Goal: Transaction & Acquisition: Purchase product/service

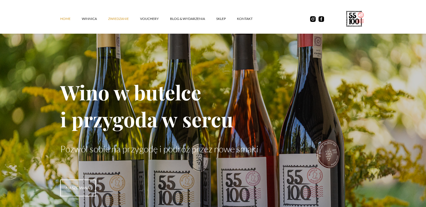
click at [116, 19] on link "ZWIEDZANIE" at bounding box center [124, 18] width 32 height 17
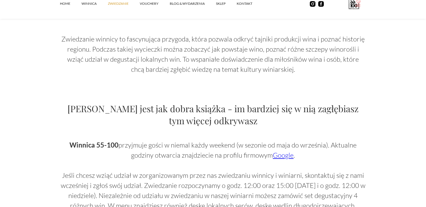
scroll to position [308, 0]
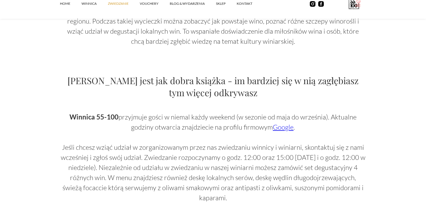
click at [280, 129] on link "Google" at bounding box center [283, 127] width 21 height 8
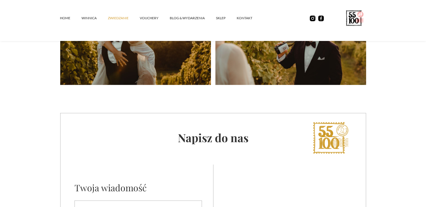
scroll to position [1410, 0]
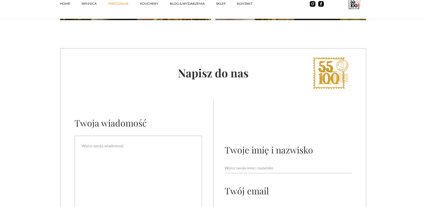
scroll to position [1652, 0]
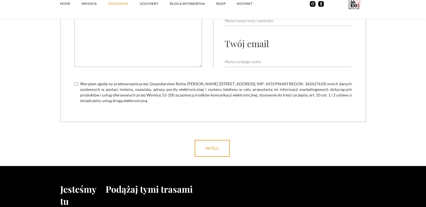
scroll to position [1802, 0]
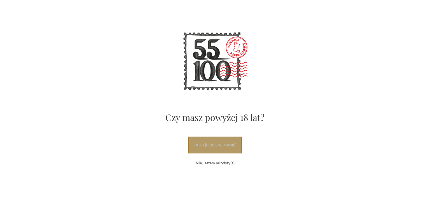
click at [231, 148] on link "tak, i uwielbiam wino" at bounding box center [215, 144] width 54 height 17
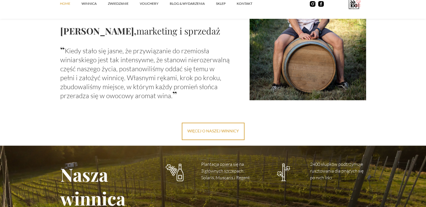
scroll to position [756, 0]
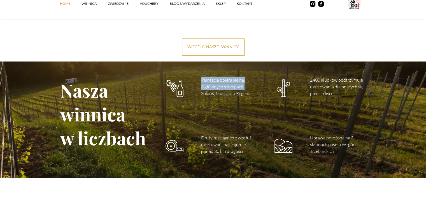
drag, startPoint x: 200, startPoint y: 78, endPoint x: 248, endPoint y: 88, distance: 48.3
click at [248, 88] on p "Plantacja opiera się na 3 głównych szczepach: Solaris, Muscaris i Regent" at bounding box center [229, 86] width 56 height 20
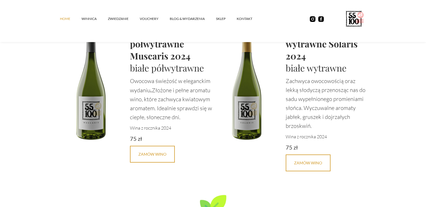
scroll to position [1338, 0]
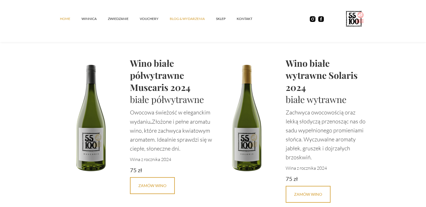
click at [181, 15] on link "Blog & Wydarzenia" at bounding box center [193, 18] width 46 height 17
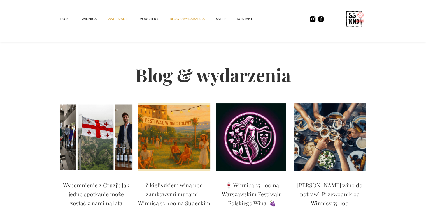
click at [123, 16] on link "ZWIEDZANIE" at bounding box center [124, 18] width 32 height 17
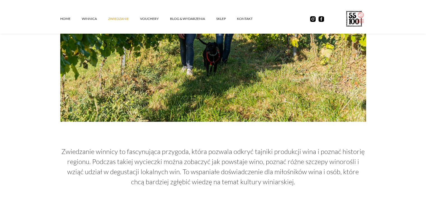
scroll to position [196, 0]
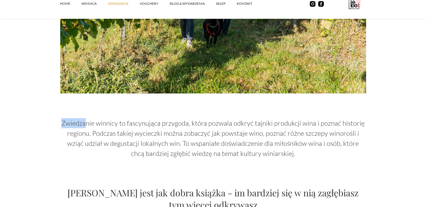
drag, startPoint x: 65, startPoint y: 123, endPoint x: 146, endPoint y: 120, distance: 80.7
click at [133, 123] on p "Zwiedzanie winnicy to fascynująca przygoda, która pozwala odkryć tajniki produk…" at bounding box center [213, 138] width 306 height 40
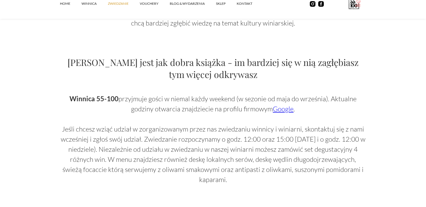
scroll to position [336, 0]
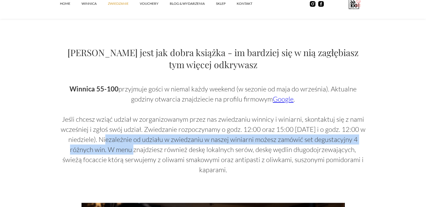
drag, startPoint x: 109, startPoint y: 140, endPoint x: 117, endPoint y: 148, distance: 11.5
click at [117, 148] on p "Winnica 55-100 przyjmuje gości w niemal każdy weekend (w sezonie od maja do wrz…" at bounding box center [213, 129] width 306 height 91
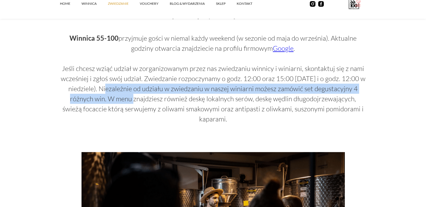
scroll to position [392, 0]
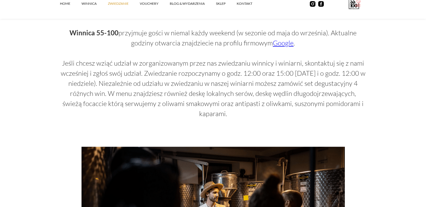
click at [136, 94] on p "Winnica 55-100 przyjmuje gości w niemal każdy weekend (w sezonie od maja do wrz…" at bounding box center [213, 73] width 306 height 91
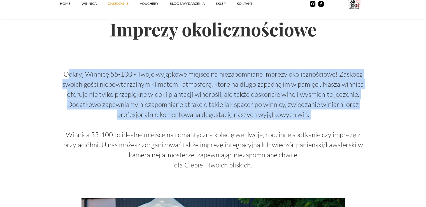
scroll to position [728, 0]
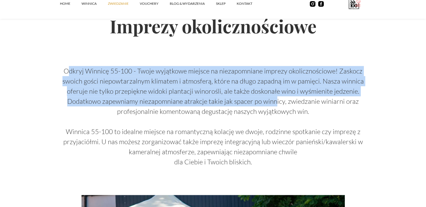
drag, startPoint x: 69, startPoint y: 116, endPoint x: 275, endPoint y: 96, distance: 206.7
click at [276, 90] on p "Odkryj Winnicę 55-100 - Twoje wyjątkowe miejsce na niezapomniane imprezy okolic…" at bounding box center [213, 116] width 306 height 101
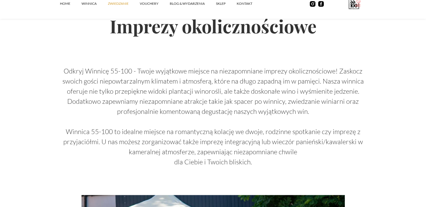
click at [273, 100] on p "Odkryj Winnicę 55-100 - Twoje wyjątkowe miejsce na niezapomniane imprezy okolic…" at bounding box center [213, 116] width 306 height 101
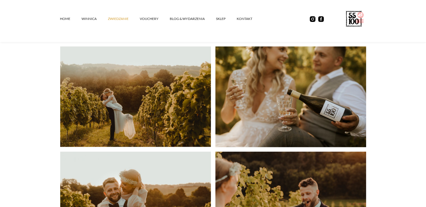
scroll to position [1214, 0]
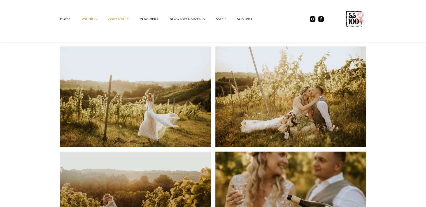
click at [87, 20] on link "winnica" at bounding box center [94, 18] width 26 height 17
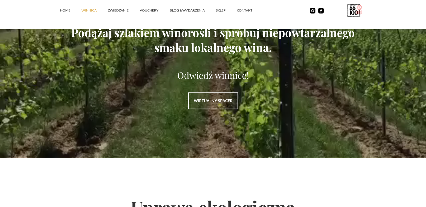
scroll to position [727, 0]
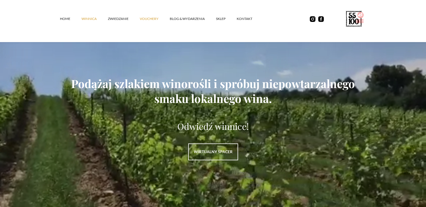
click at [149, 18] on link "vouchery" at bounding box center [155, 18] width 30 height 17
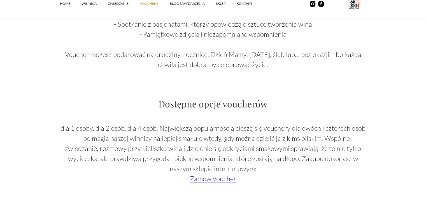
scroll to position [504, 0]
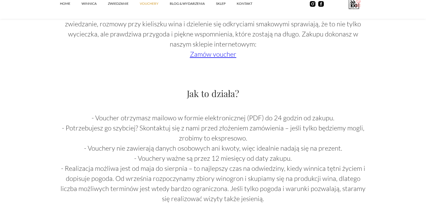
click at [215, 58] on p "‍ dla 1 osoby, dla 2 osób, dla 4 osób. Największą popularnością cieszą się vouc…" at bounding box center [213, 29] width 306 height 60
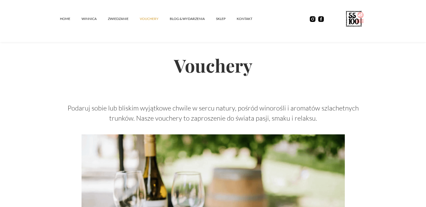
scroll to position [0, 0]
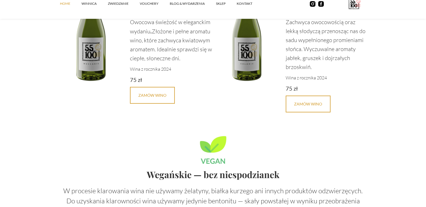
scroll to position [1344, 0]
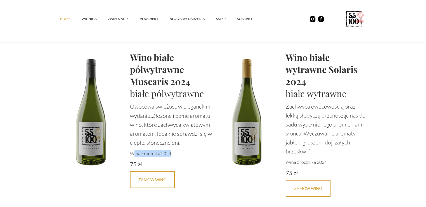
drag, startPoint x: 169, startPoint y: 151, endPoint x: 134, endPoint y: 150, distance: 35.0
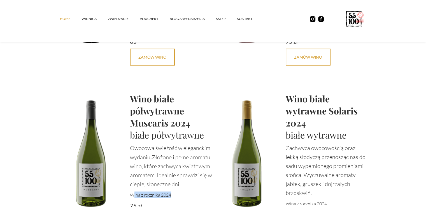
scroll to position [1400, 0]
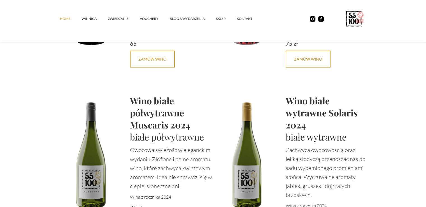
scroll to position [1344, 0]
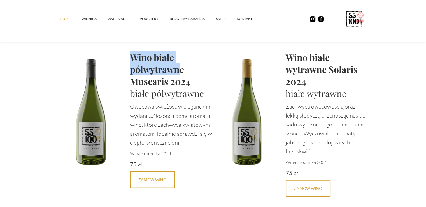
drag, startPoint x: 133, startPoint y: 55, endPoint x: 179, endPoint y: 71, distance: 49.0
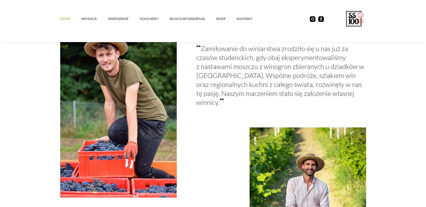
scroll to position [448, 0]
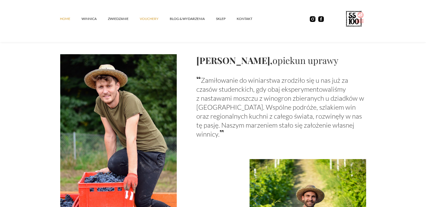
click at [146, 22] on link "vouchery" at bounding box center [155, 18] width 30 height 17
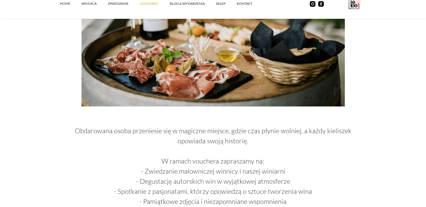
scroll to position [280, 0]
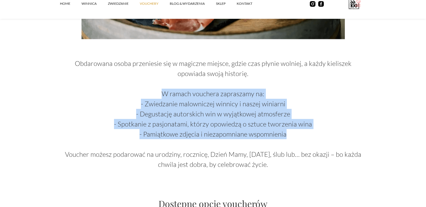
drag, startPoint x: 164, startPoint y: 93, endPoint x: 291, endPoint y: 129, distance: 132.1
click at [291, 129] on p "Obdarowana osoba przeniesie się w magiczne miejsce, gdzie czas płynie wolniej, …" at bounding box center [213, 108] width 306 height 121
click at [306, 103] on p "Obdarowana osoba przeniesie się w magiczne miejsce, gdzie czas płynie wolniej, …" at bounding box center [213, 108] width 306 height 121
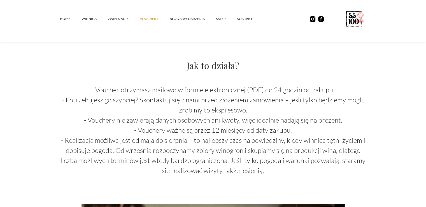
scroll to position [448, 0]
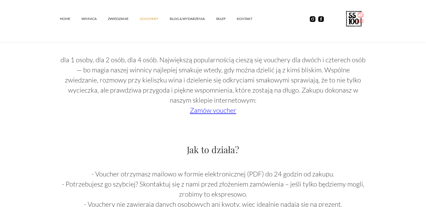
click at [216, 109] on link "Zamów voucher" at bounding box center [213, 110] width 46 height 8
